Goal: Task Accomplishment & Management: Complete application form

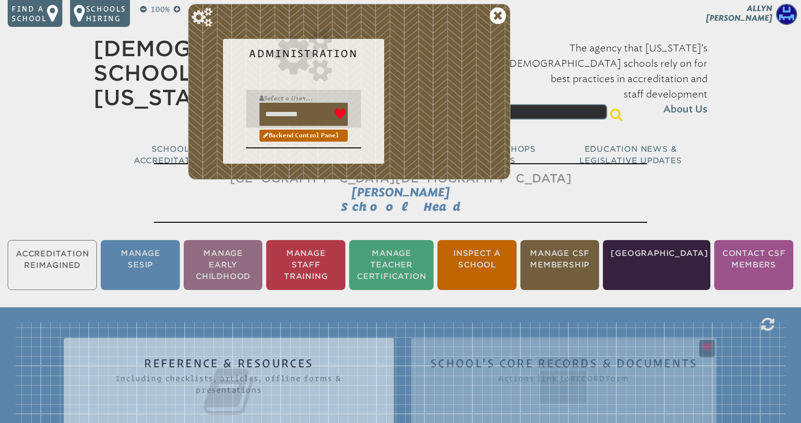
drag, startPoint x: 321, startPoint y: 115, endPoint x: 260, endPoint y: 116, distance: 61.4
click at [260, 116] on input "**********" at bounding box center [304, 114] width 88 height 23
click at [497, 16] on icon at bounding box center [498, 15] width 16 height 19
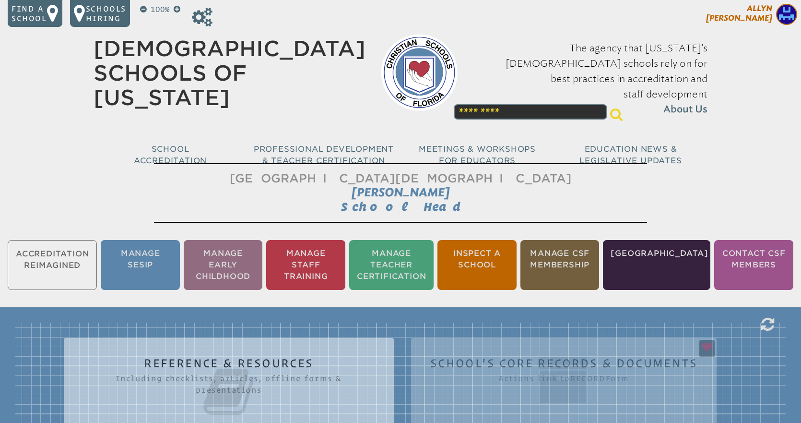
click at [750, 17] on span "[PERSON_NAME]" at bounding box center [739, 13] width 66 height 19
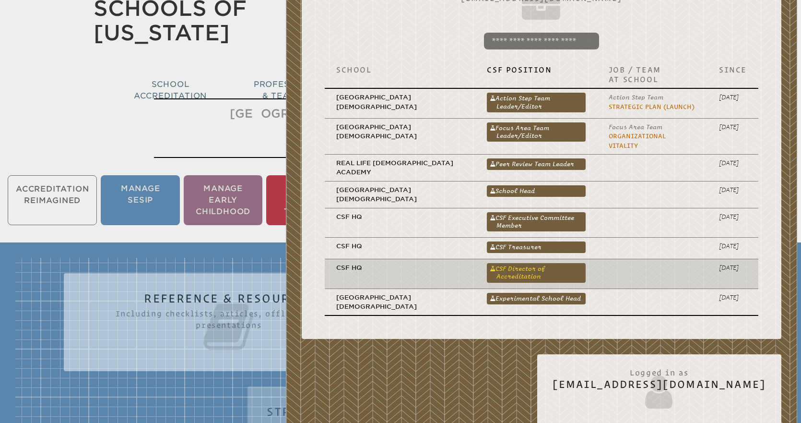
click at [522, 263] on link "CSF Director of Accreditation" at bounding box center [536, 272] width 99 height 19
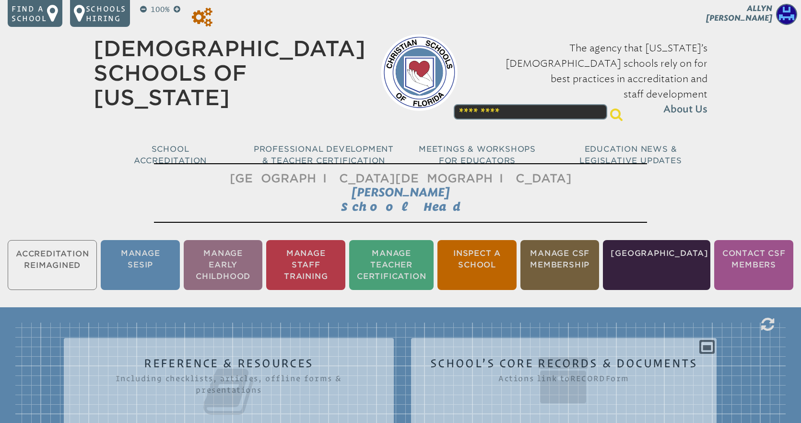
click at [204, 17] on icon at bounding box center [202, 17] width 21 height 19
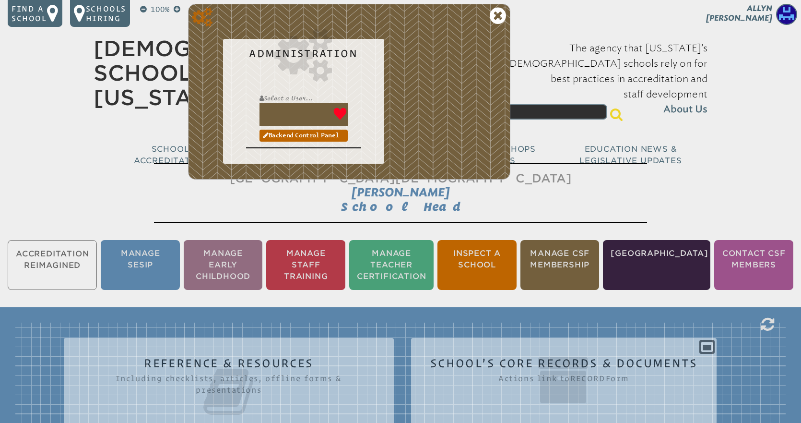
click at [205, 22] on icon at bounding box center [202, 17] width 21 height 19
click at [231, 22] on div "Administration Select a User... Backend Control Panel" at bounding box center [349, 31] width 306 height 38
click at [196, 12] on icon at bounding box center [202, 17] width 21 height 19
click at [197, 15] on icon at bounding box center [202, 17] width 21 height 19
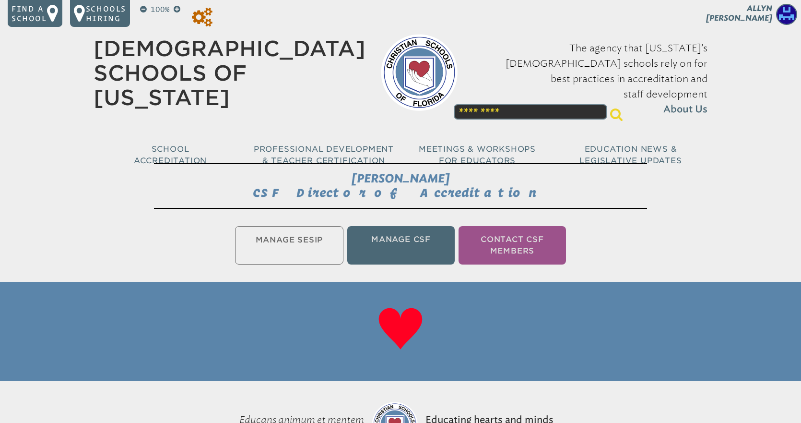
click at [199, 12] on icon at bounding box center [202, 17] width 21 height 19
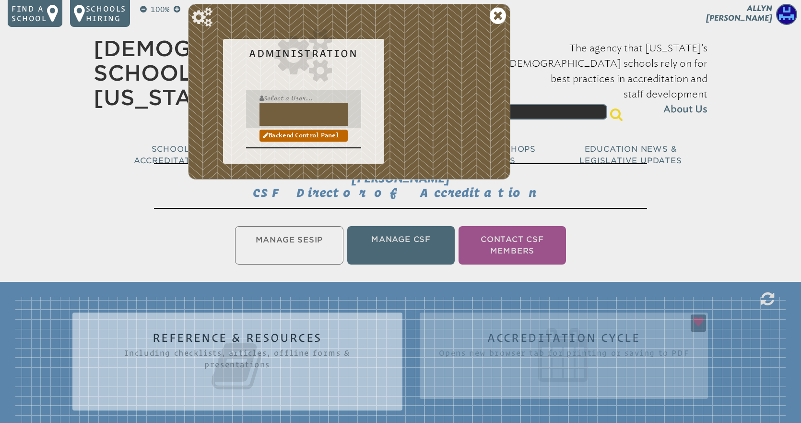
click at [281, 117] on input "text" at bounding box center [304, 114] width 88 height 23
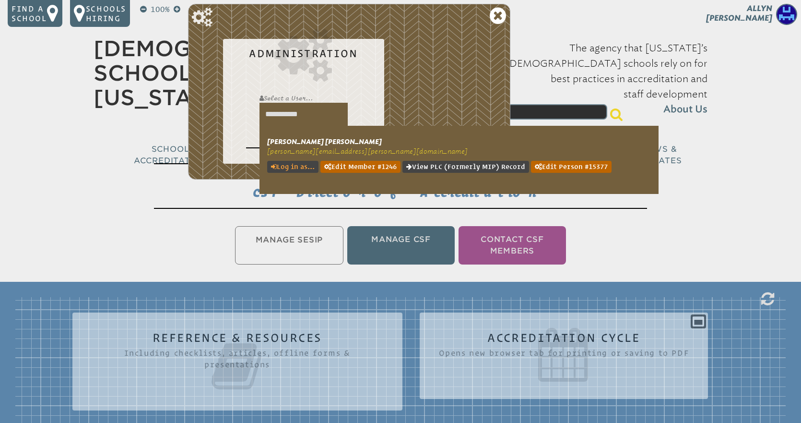
type input "**********"
click at [298, 163] on link "Log in as..." at bounding box center [292, 167] width 51 height 12
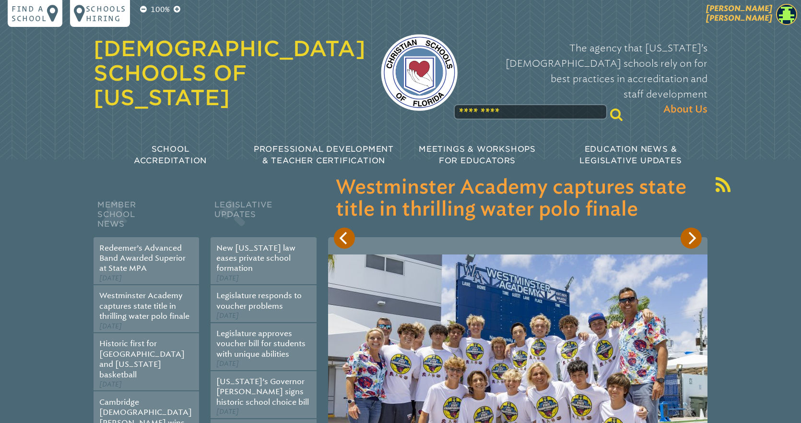
click at [759, 18] on span "[PERSON_NAME]" at bounding box center [739, 13] width 66 height 19
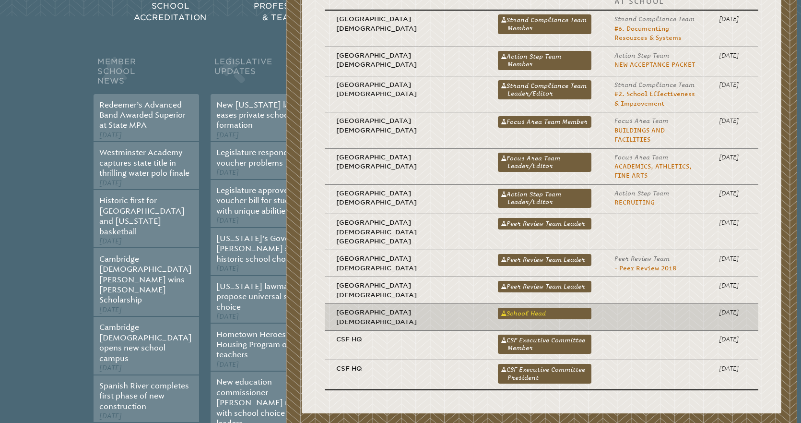
click at [498, 307] on link "School Head" at bounding box center [545, 313] width 94 height 12
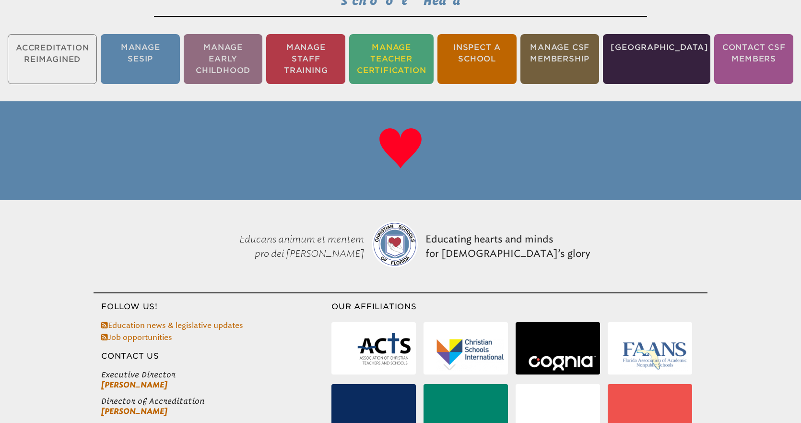
scroll to position [212, 0]
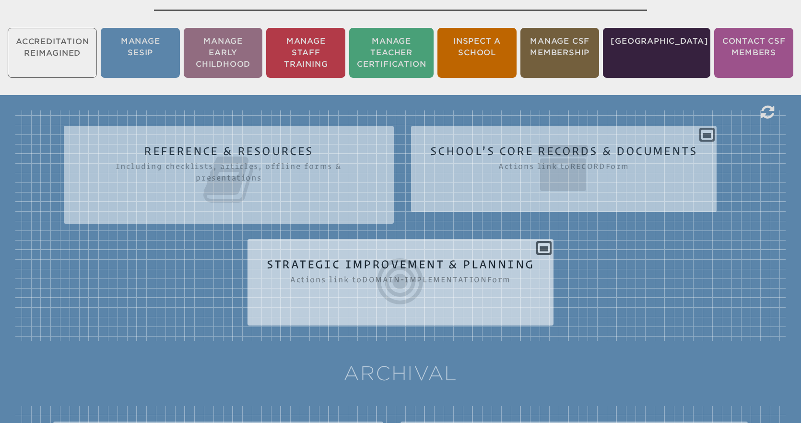
click at [452, 269] on icon at bounding box center [401, 281] width 268 height 54
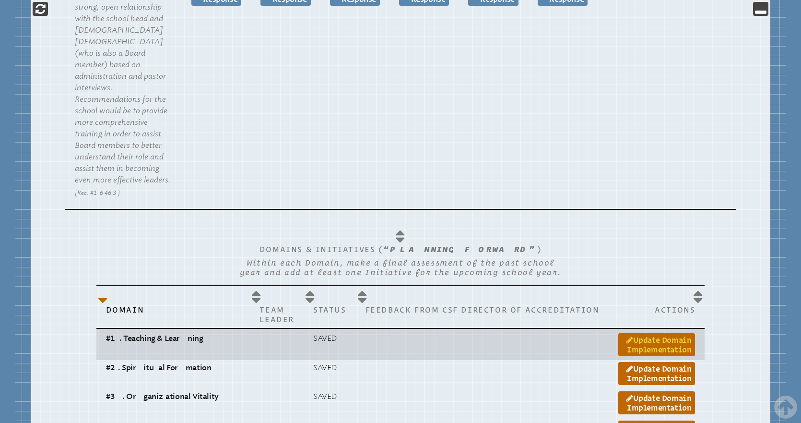
scroll to position [1173, 0]
click at [627, 332] on link "Update Domain Implementation" at bounding box center [656, 343] width 77 height 23
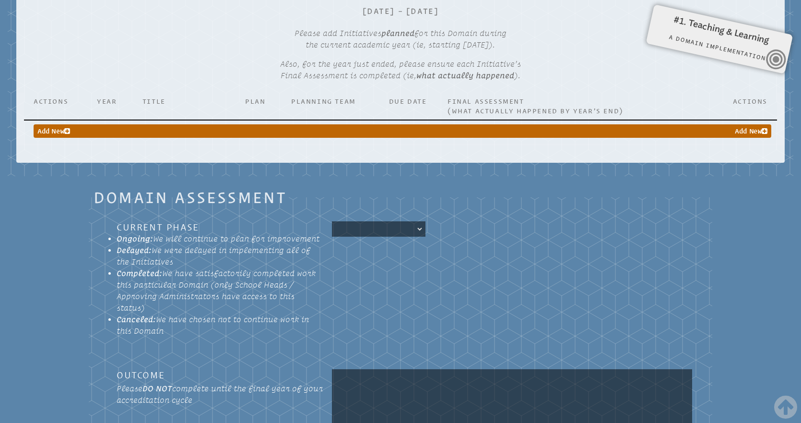
scroll to position [784, 0]
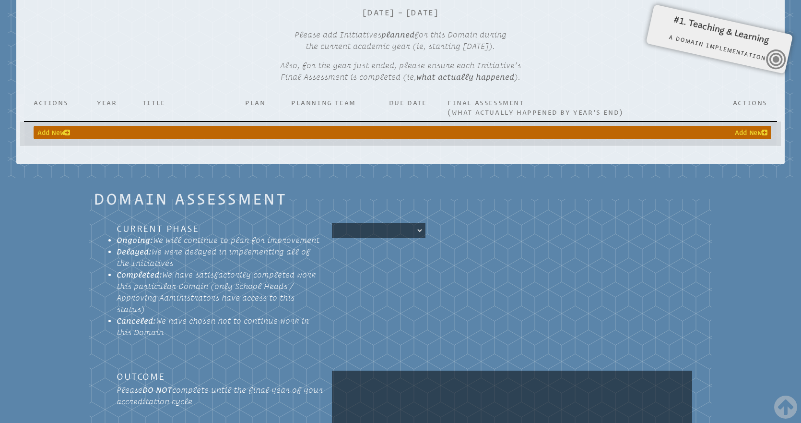
click at [749, 130] on span "Add New" at bounding box center [751, 133] width 33 height 10
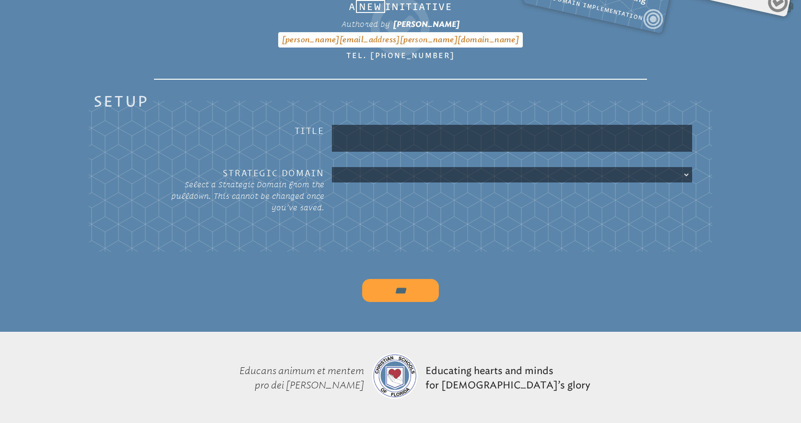
scroll to position [317, 0]
click at [446, 138] on input "text" at bounding box center [512, 137] width 356 height 23
type input "***"
select select "*****"
click at [404, 290] on input "***" at bounding box center [400, 289] width 77 height 23
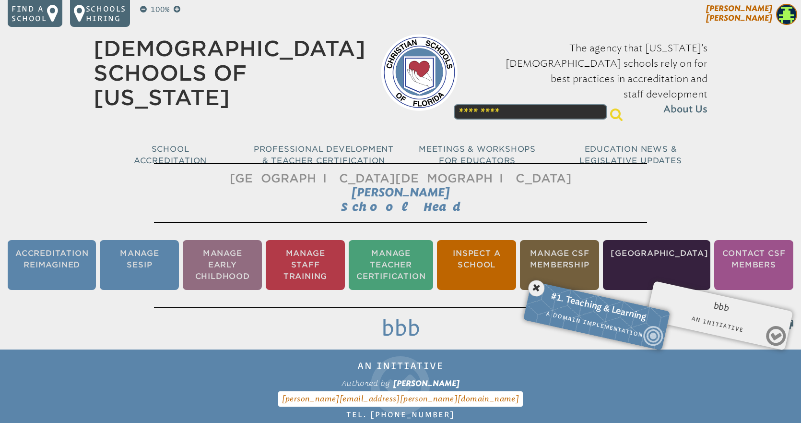
click at [762, 20] on span "[PERSON_NAME]" at bounding box center [739, 13] width 66 height 19
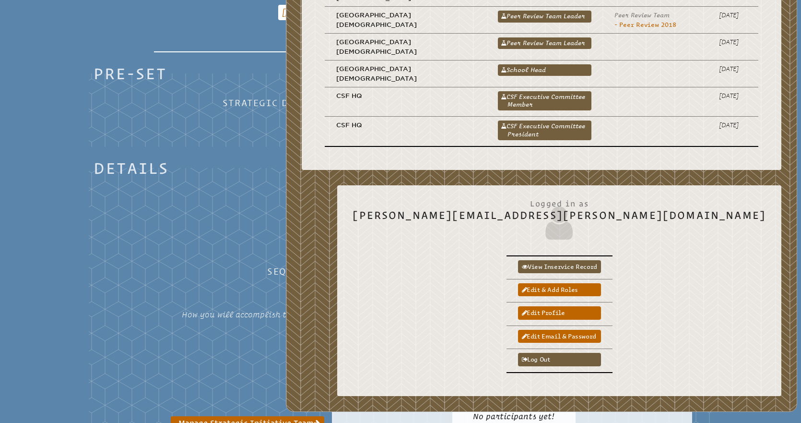
scroll to position [434, 0]
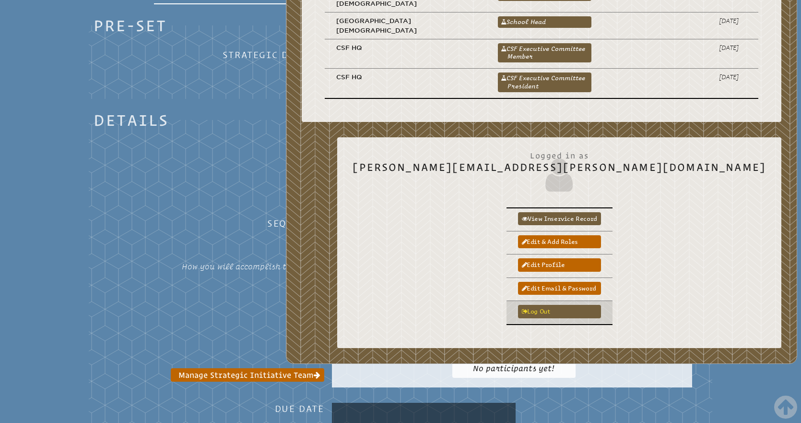
click at [601, 305] on link "Log out" at bounding box center [559, 311] width 83 height 13
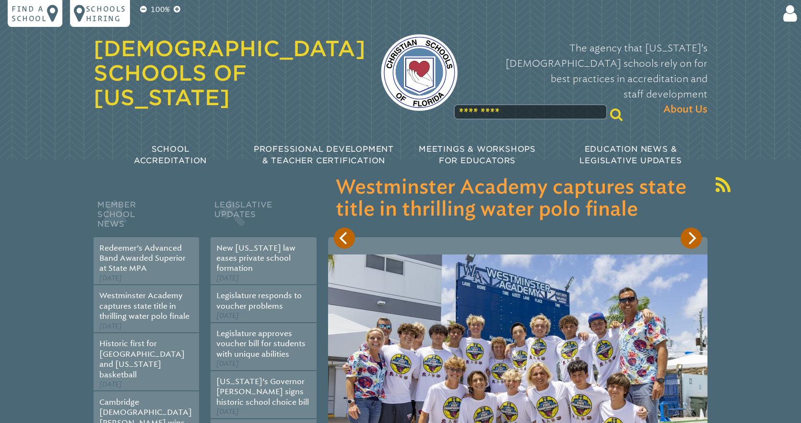
scroll to position [87, 0]
